Goal: Task Accomplishment & Management: Complete application form

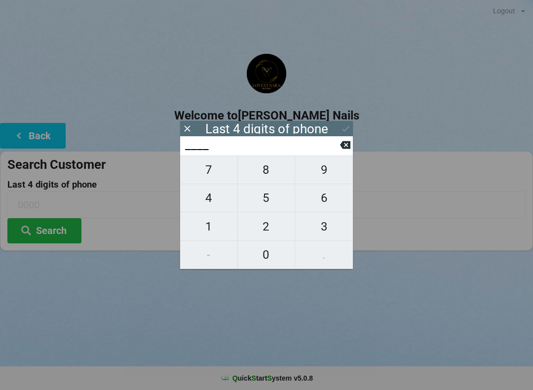
click at [330, 233] on span "3" at bounding box center [324, 226] width 58 height 21
type input "3___"
click at [266, 260] on span "0" at bounding box center [266, 254] width 57 height 21
type input "30__"
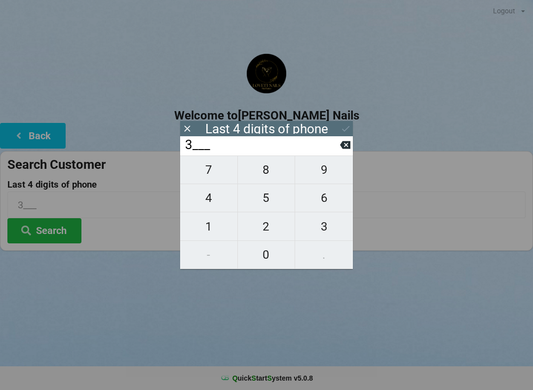
type input "30__"
click at [326, 232] on span "3" at bounding box center [324, 226] width 58 height 21
type input "303_"
click at [324, 177] on span "9" at bounding box center [324, 169] width 58 height 21
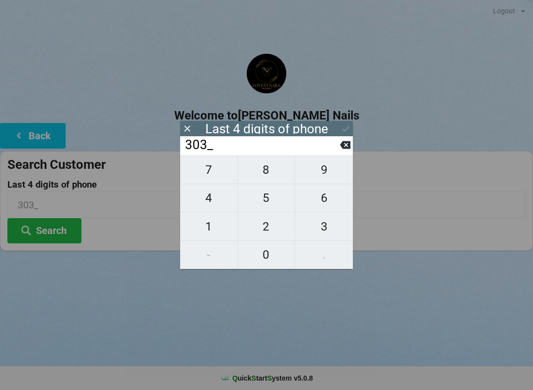
type input "3039"
click at [350, 128] on icon at bounding box center [345, 128] width 10 height 10
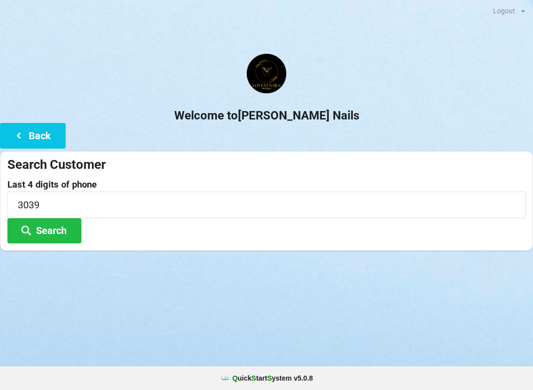
click at [69, 230] on button "Search" at bounding box center [44, 230] width 74 height 25
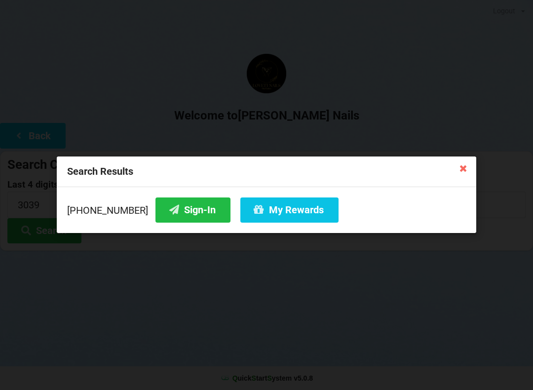
click at [188, 212] on button "Sign-In" at bounding box center [192, 209] width 75 height 25
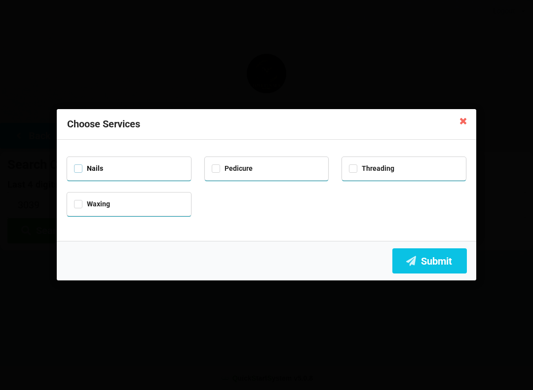
click at [85, 170] on label "Nails" at bounding box center [88, 168] width 29 height 8
checkbox input "true"
click at [441, 255] on button "Submit" at bounding box center [429, 260] width 74 height 25
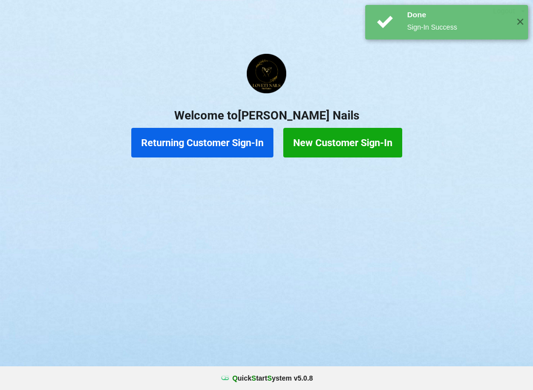
click at [197, 138] on button "Returning Customer Sign-In" at bounding box center [202, 143] width 142 height 30
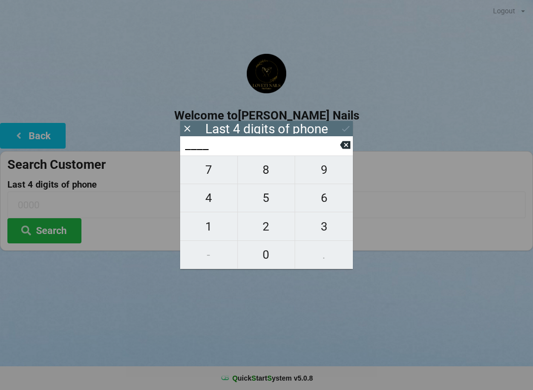
click at [335, 229] on span "3" at bounding box center [324, 226] width 58 height 21
type input "3___"
click at [267, 255] on span "0" at bounding box center [266, 254] width 57 height 21
type input "30__"
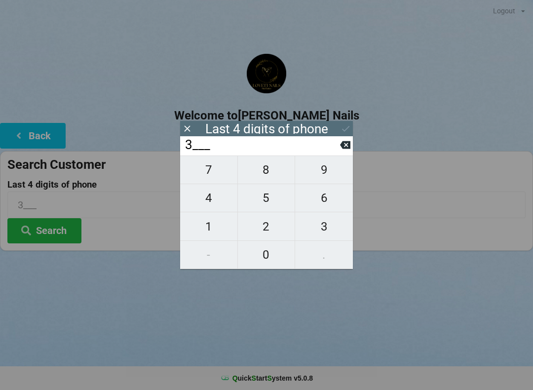
type input "30__"
click at [331, 232] on span "3" at bounding box center [324, 226] width 58 height 21
type input "303_"
click at [330, 175] on span "9" at bounding box center [324, 169] width 58 height 21
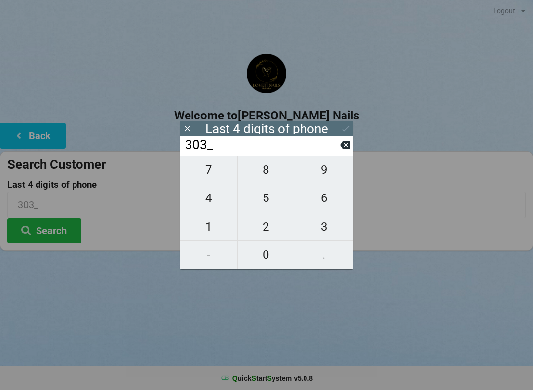
type input "3039"
click at [350, 123] on icon at bounding box center [345, 128] width 10 height 10
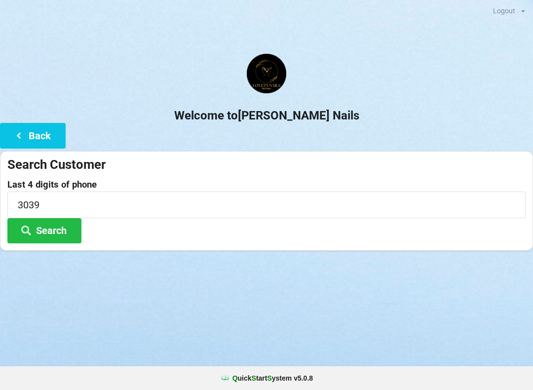
click at [64, 226] on button "Search" at bounding box center [44, 230] width 74 height 25
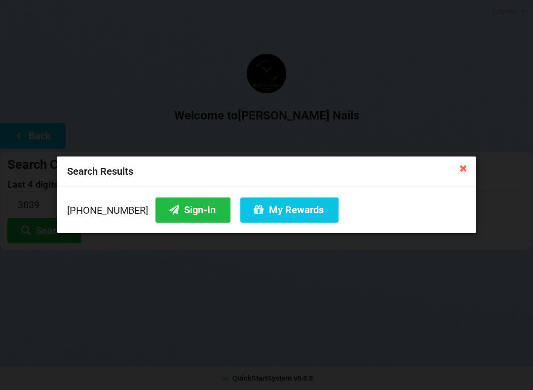
click at [482, 155] on div "Search Results [PHONE_NUMBER] Sign-In My Rewards" at bounding box center [266, 195] width 533 height 390
click at [457, 171] on icon at bounding box center [463, 168] width 16 height 16
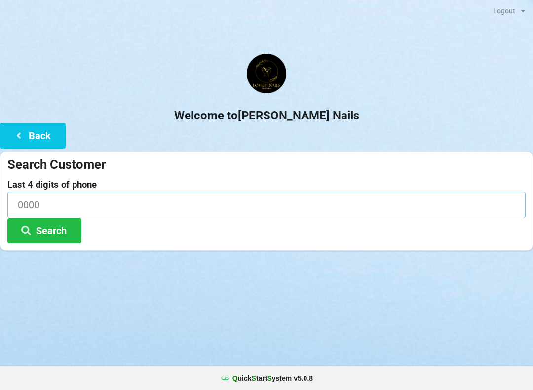
click at [205, 216] on input at bounding box center [266, 204] width 518 height 26
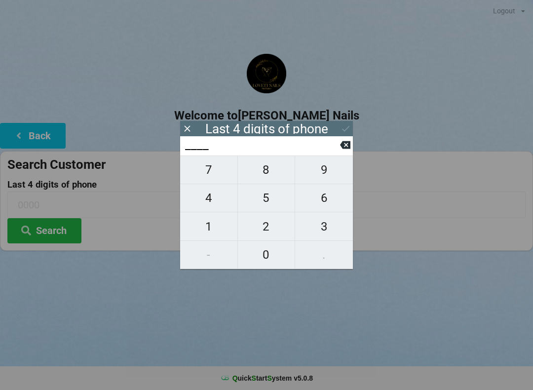
click at [191, 123] on icon at bounding box center [187, 128] width 10 height 10
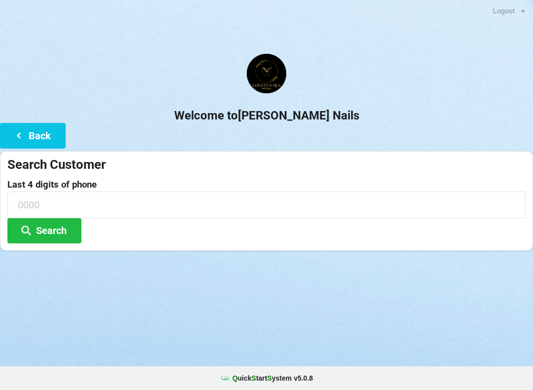
click at [37, 133] on button "Back" at bounding box center [33, 135] width 66 height 25
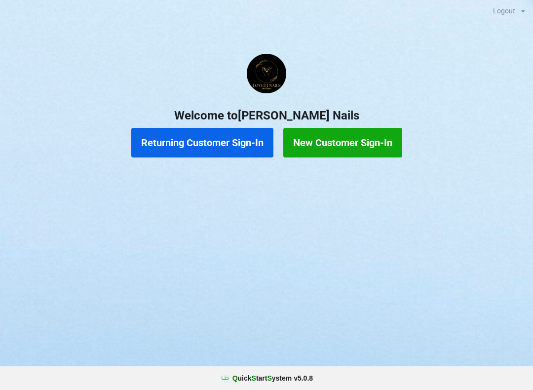
click at [327, 140] on button "New Customer Sign-In" at bounding box center [342, 143] width 119 height 30
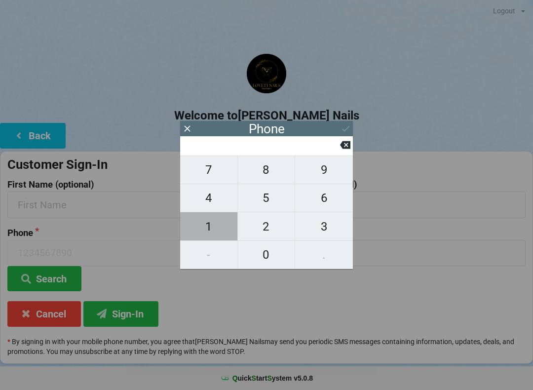
click at [218, 217] on button "1" at bounding box center [209, 226] width 58 height 28
type input "1"
click at [339, 138] on input "1" at bounding box center [262, 145] width 156 height 16
click at [346, 149] on icon at bounding box center [345, 145] width 10 height 8
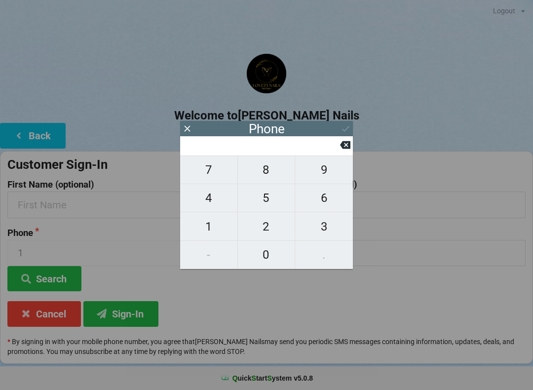
click at [200, 166] on span "7" at bounding box center [208, 169] width 57 height 21
type input "7"
click at [210, 240] on button "1" at bounding box center [209, 226] width 58 height 28
type input "71"
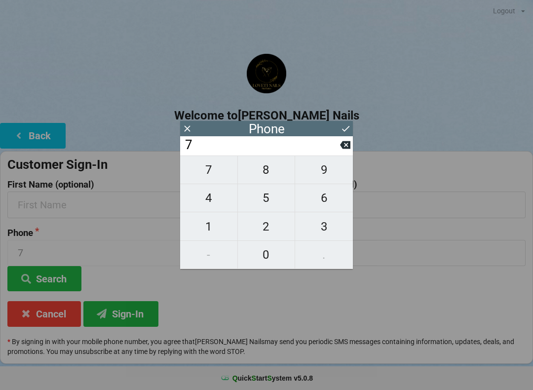
type input "71"
click at [320, 165] on span "9" at bounding box center [324, 169] width 58 height 21
type input "719"
click at [339, 142] on input "719" at bounding box center [262, 145] width 156 height 16
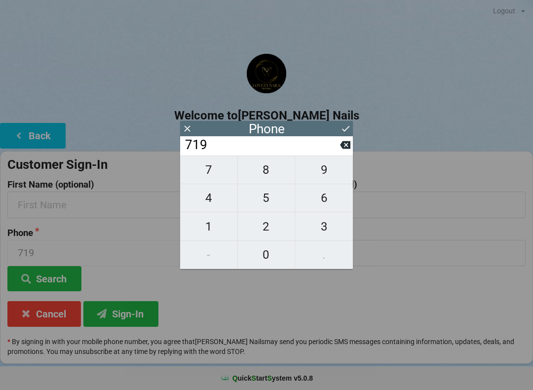
click at [343, 144] on icon at bounding box center [345, 145] width 10 height 10
click at [321, 220] on span "3" at bounding box center [324, 226] width 58 height 21
type input "713"
click at [261, 196] on span "5" at bounding box center [266, 197] width 57 height 21
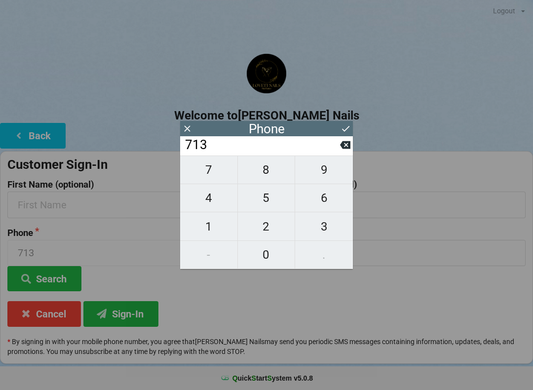
type input "7135"
click at [317, 201] on span "6" at bounding box center [324, 197] width 58 height 21
type input "71356"
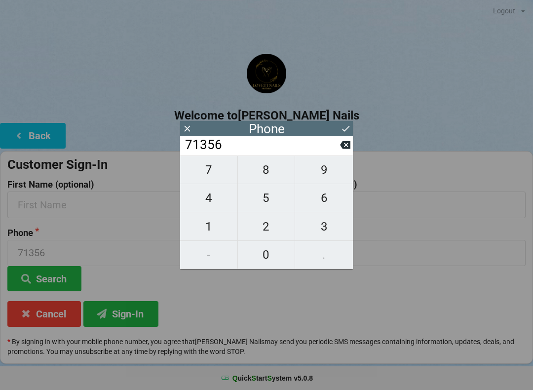
click at [263, 257] on span "0" at bounding box center [266, 254] width 57 height 21
type input "713560"
click at [264, 258] on span "0" at bounding box center [266, 254] width 57 height 21
type input "7135600"
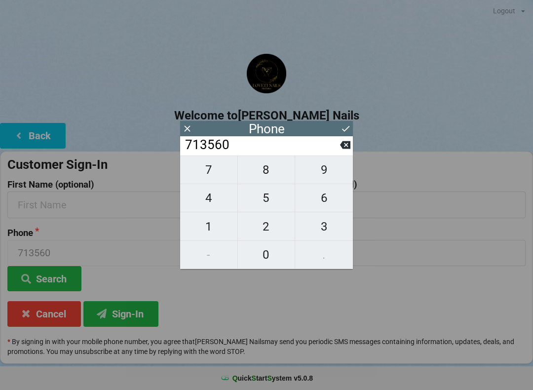
type input "7135600"
click at [318, 201] on span "6" at bounding box center [324, 197] width 58 height 21
type input "71356006"
click at [191, 175] on span "7" at bounding box center [208, 169] width 57 height 21
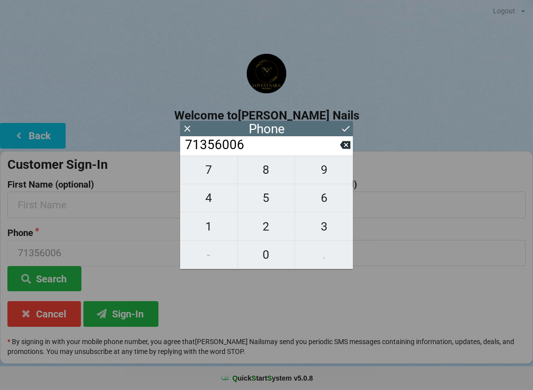
type input "713560067"
click at [340, 149] on icon at bounding box center [345, 145] width 10 height 10
click at [212, 232] on span "1" at bounding box center [208, 226] width 57 height 21
type input "713560061"
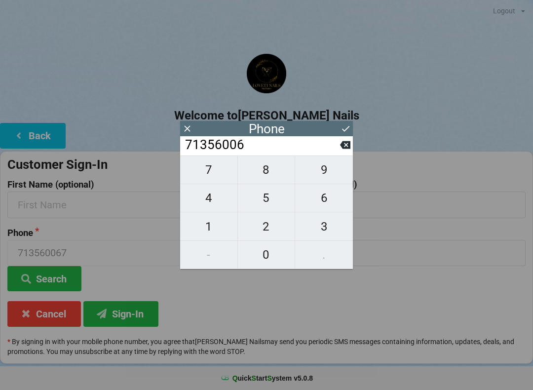
type input "713560061"
click at [204, 202] on span "4" at bounding box center [208, 197] width 57 height 21
type input "7135600614"
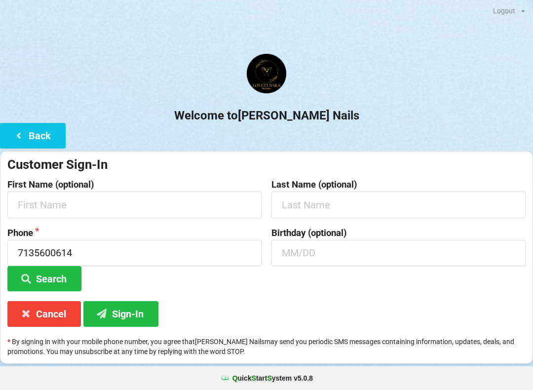
click at [291, 310] on div "Customer Sign-In First Name (optional) Last Name (optional) Phone [PHONE_NUMBER…" at bounding box center [266, 257] width 533 height 213
click at [135, 306] on button "Sign-In" at bounding box center [120, 313] width 75 height 25
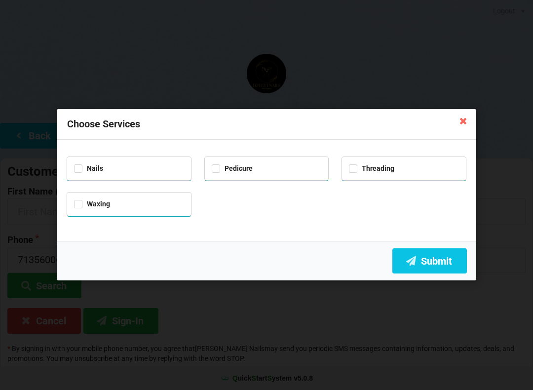
click at [120, 179] on div "Nails" at bounding box center [129, 168] width 124 height 23
checkbox input "true"
click at [231, 164] on label "Pedicure" at bounding box center [232, 168] width 41 height 8
checkbox input "true"
click at [421, 256] on button "Submit" at bounding box center [429, 260] width 74 height 25
